Goal: Information Seeking & Learning: Learn about a topic

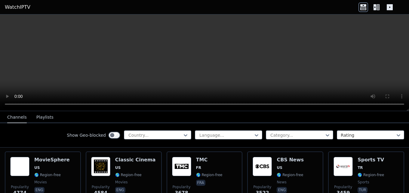
scroll to position [71, 0]
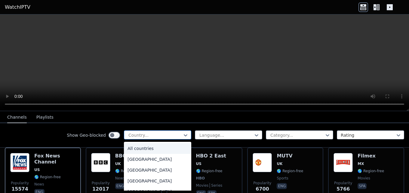
click at [124, 131] on div "Country..." at bounding box center [157, 134] width 67 height 9
type input "**"
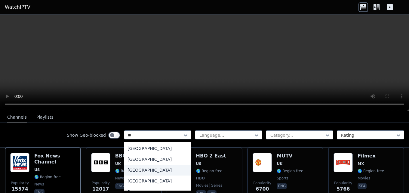
click at [142, 170] on div "[GEOGRAPHIC_DATA]" at bounding box center [157, 169] width 67 height 11
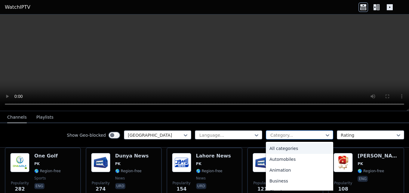
click at [280, 133] on div at bounding box center [296, 135] width 55 height 6
type input "**"
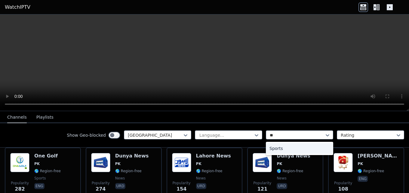
click at [296, 152] on div "Sports" at bounding box center [299, 148] width 67 height 11
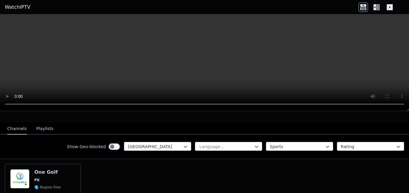
scroll to position [34, 0]
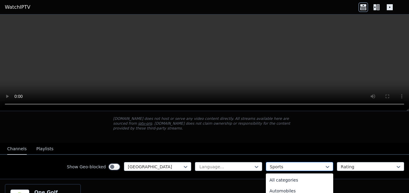
click at [291, 163] on div at bounding box center [296, 166] width 55 height 6
click at [293, 163] on div at bounding box center [296, 166] width 55 height 6
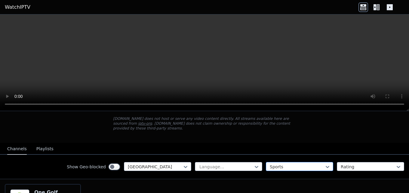
click at [294, 163] on div at bounding box center [296, 166] width 55 height 6
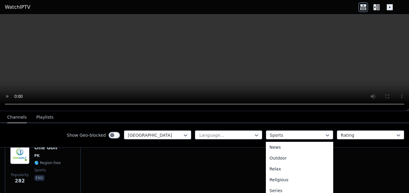
scroll to position [100, 0]
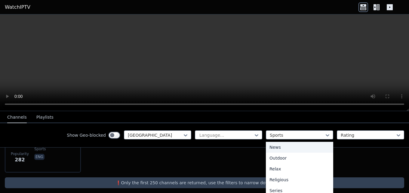
click at [315, 148] on div "News" at bounding box center [299, 147] width 67 height 11
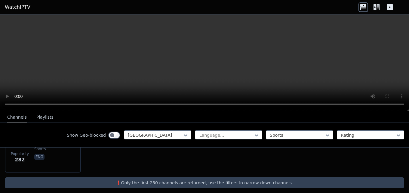
scroll to position [99, 0]
